Goal: Information Seeking & Learning: Check status

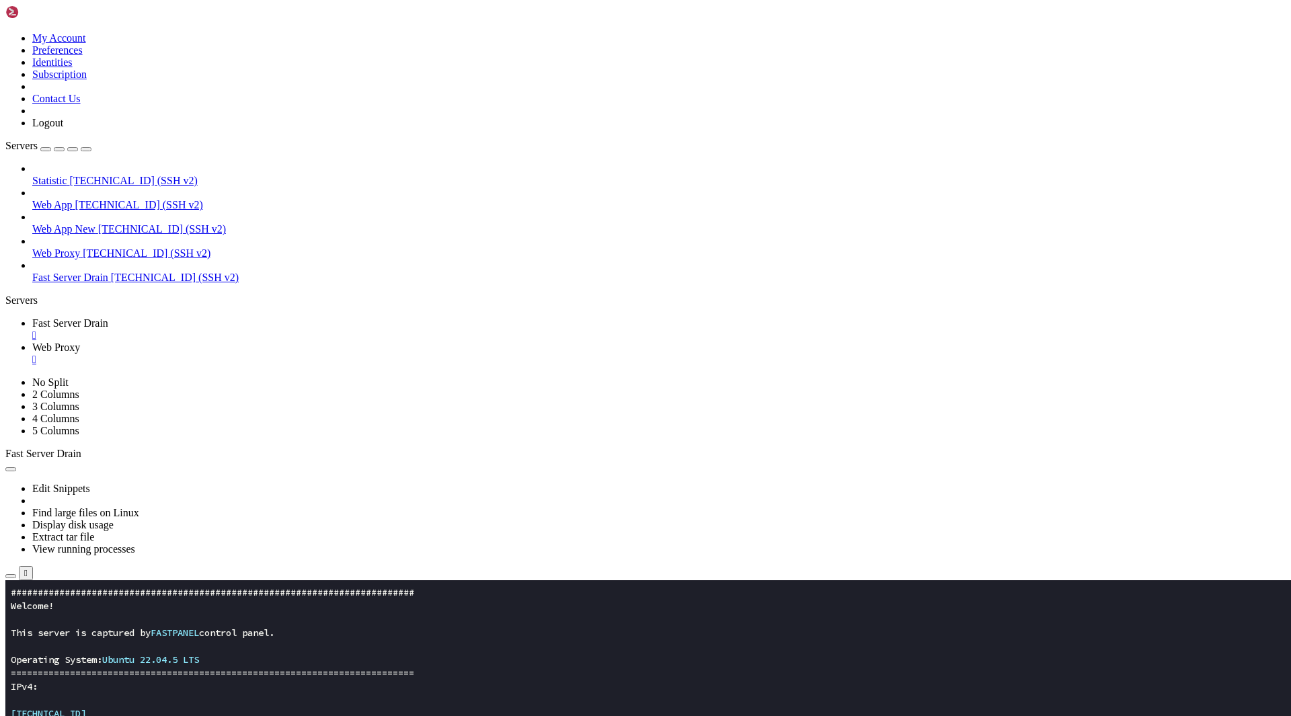
scroll to position [7, 1]
click at [229, 317] on link "Fast Server Drain " at bounding box center [658, 329] width 1253 height 24
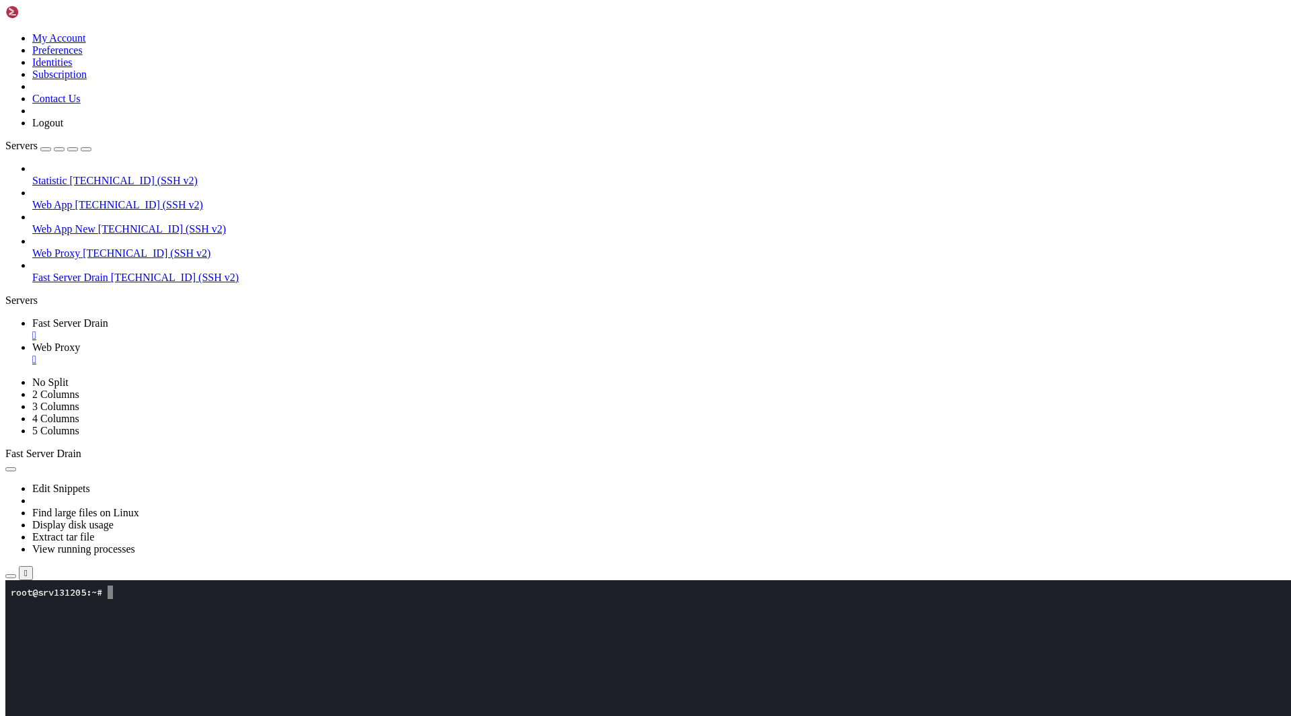
click at [80, 342] on span "Web Proxy" at bounding box center [56, 347] width 48 height 11
click at [108, 317] on span "Fast Server Drain" at bounding box center [70, 322] width 76 height 11
click at [216, 682] on x-row at bounding box center [566, 686] width 1111 height 13
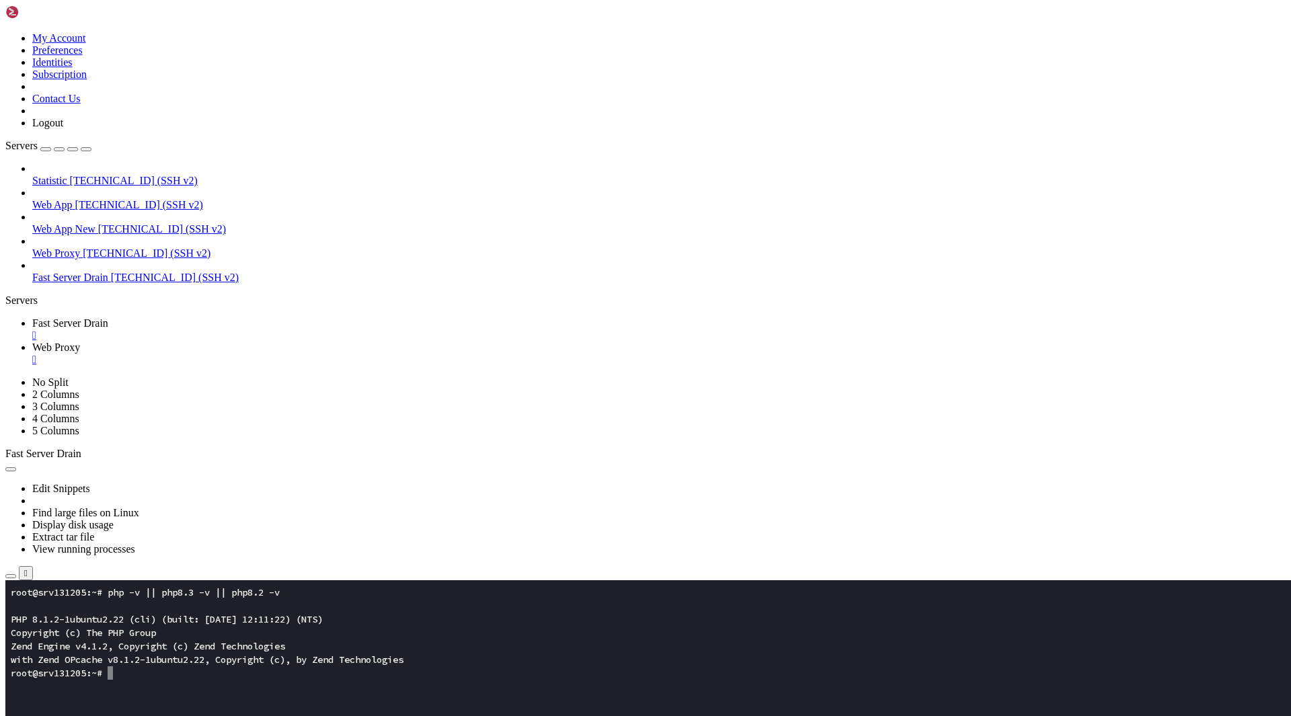
click at [80, 342] on span "Web Proxy" at bounding box center [56, 347] width 48 height 11
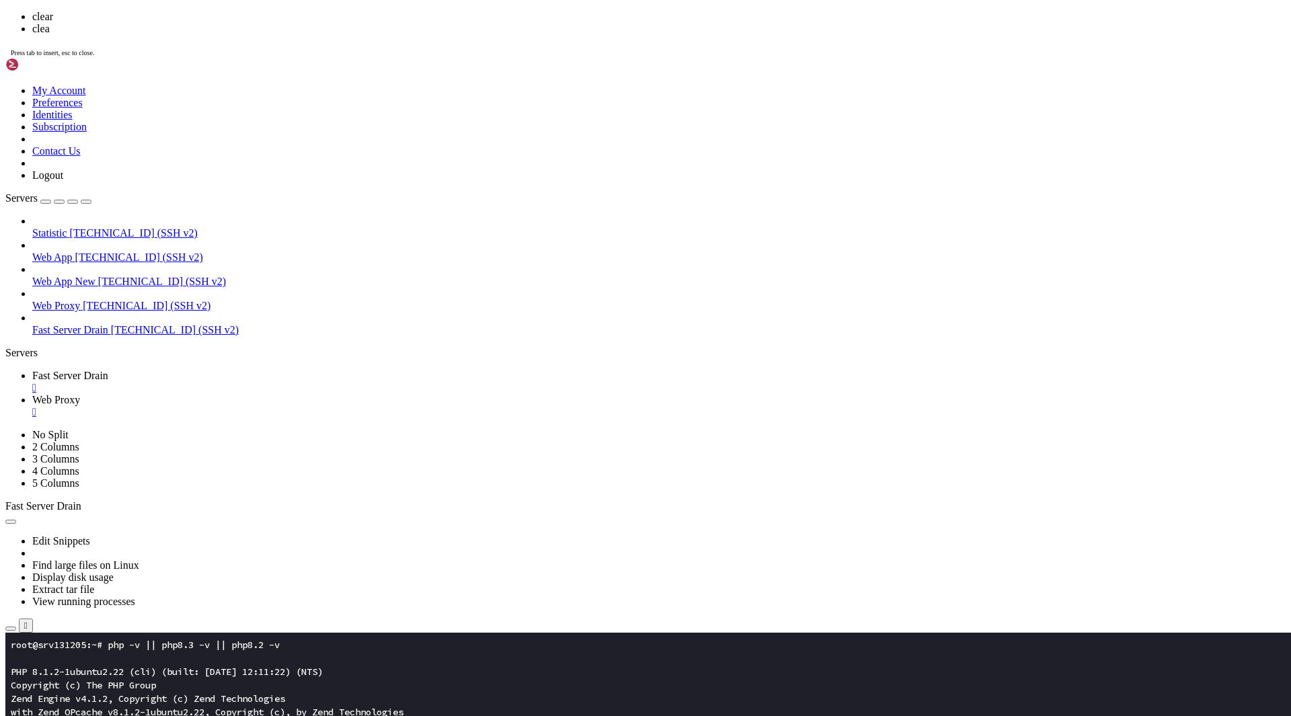
scroll to position [0, 0]
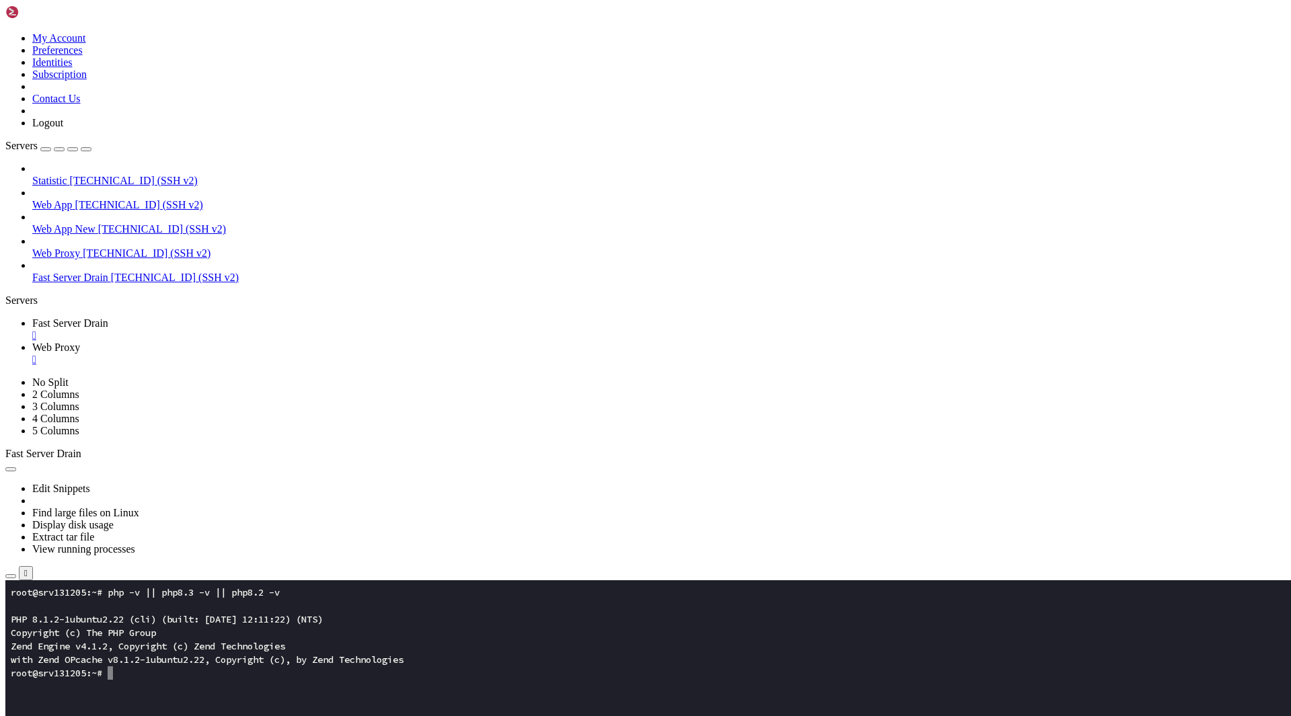
click at [108, 317] on span "Fast Server Drain" at bounding box center [70, 322] width 76 height 11
click at [80, 342] on span "Web Proxy" at bounding box center [56, 347] width 48 height 11
click at [108, 317] on span "Fast Server Drain" at bounding box center [70, 322] width 76 height 11
click at [80, 342] on span "Web Proxy" at bounding box center [56, 347] width 48 height 11
drag, startPoint x: 185, startPoint y: 847, endPoint x: -15, endPoint y: 682, distance: 259.4
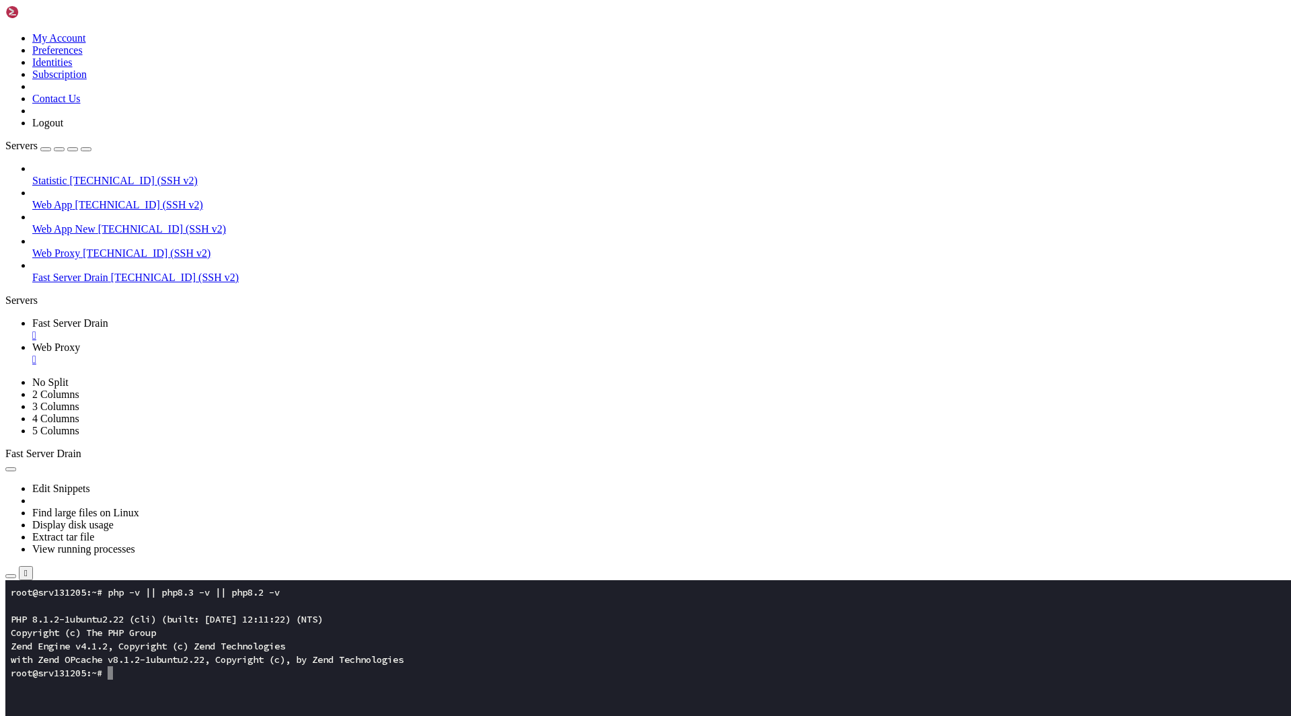
click at [231, 317] on link "Fast Server Drain " at bounding box center [658, 329] width 1253 height 24
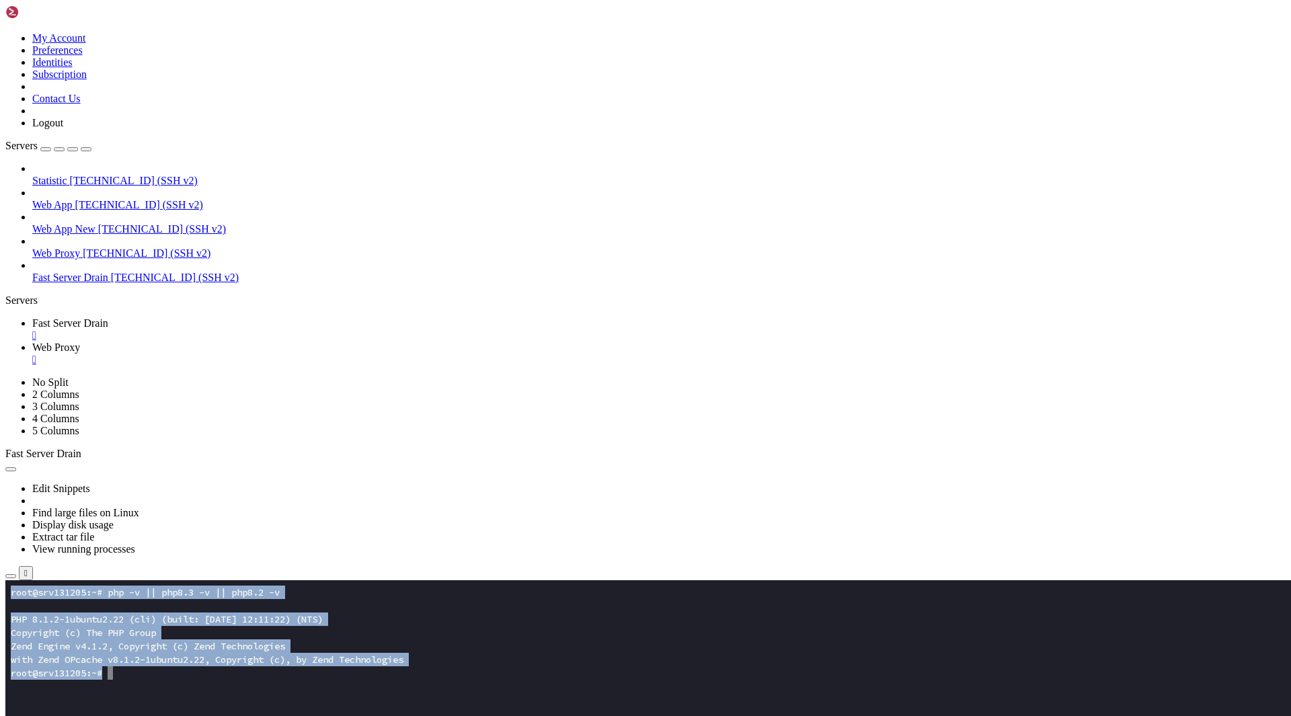
drag, startPoint x: 176, startPoint y: 709, endPoint x: -48, endPoint y: 586, distance: 256.1
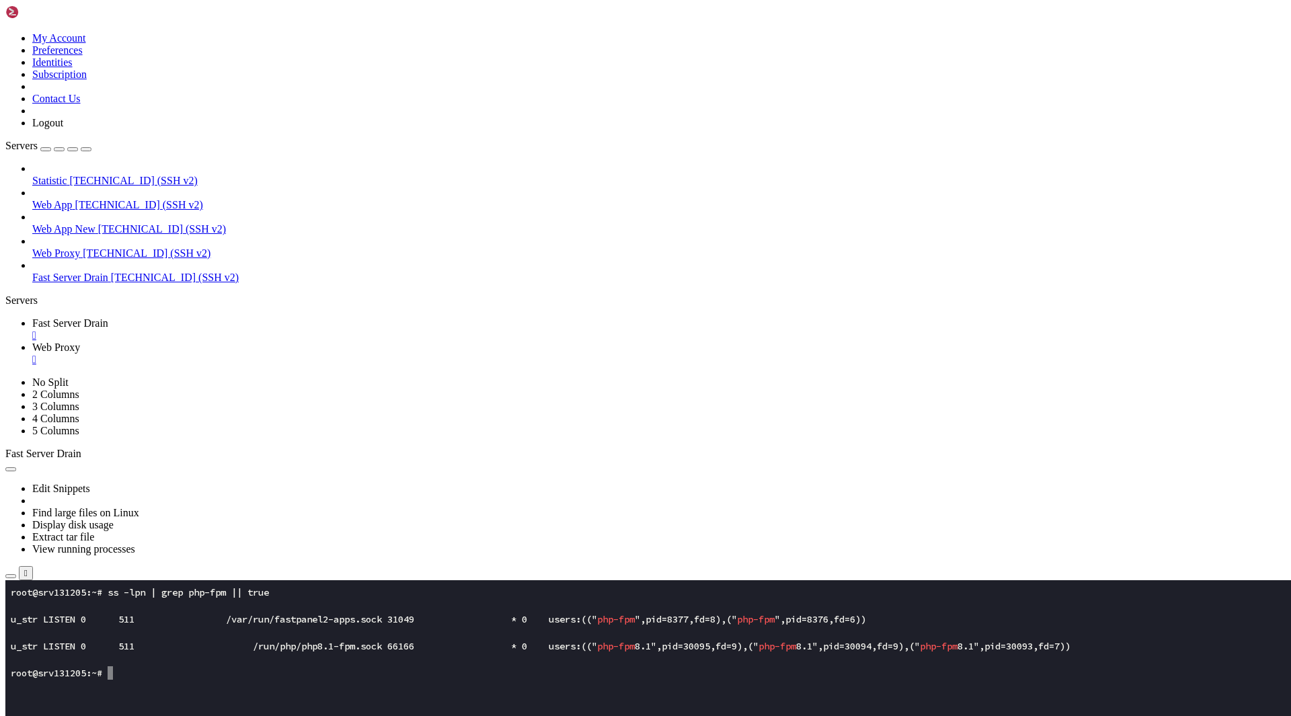
click at [247, 677] on x-row "root@srv131205:~#" at bounding box center [566, 672] width 1111 height 13
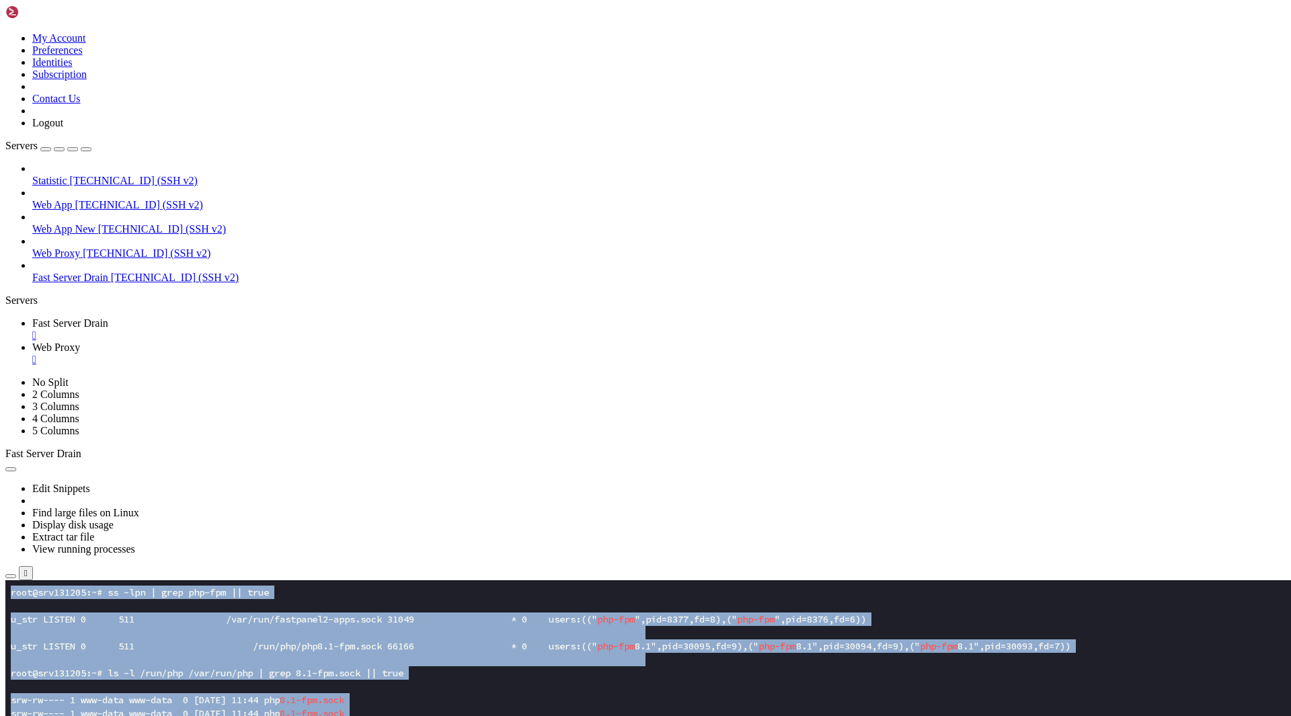
drag, startPoint x: 202, startPoint y: 984, endPoint x: 145, endPoint y: 617, distance: 371.6
